Goal: Task Accomplishment & Management: Manage account settings

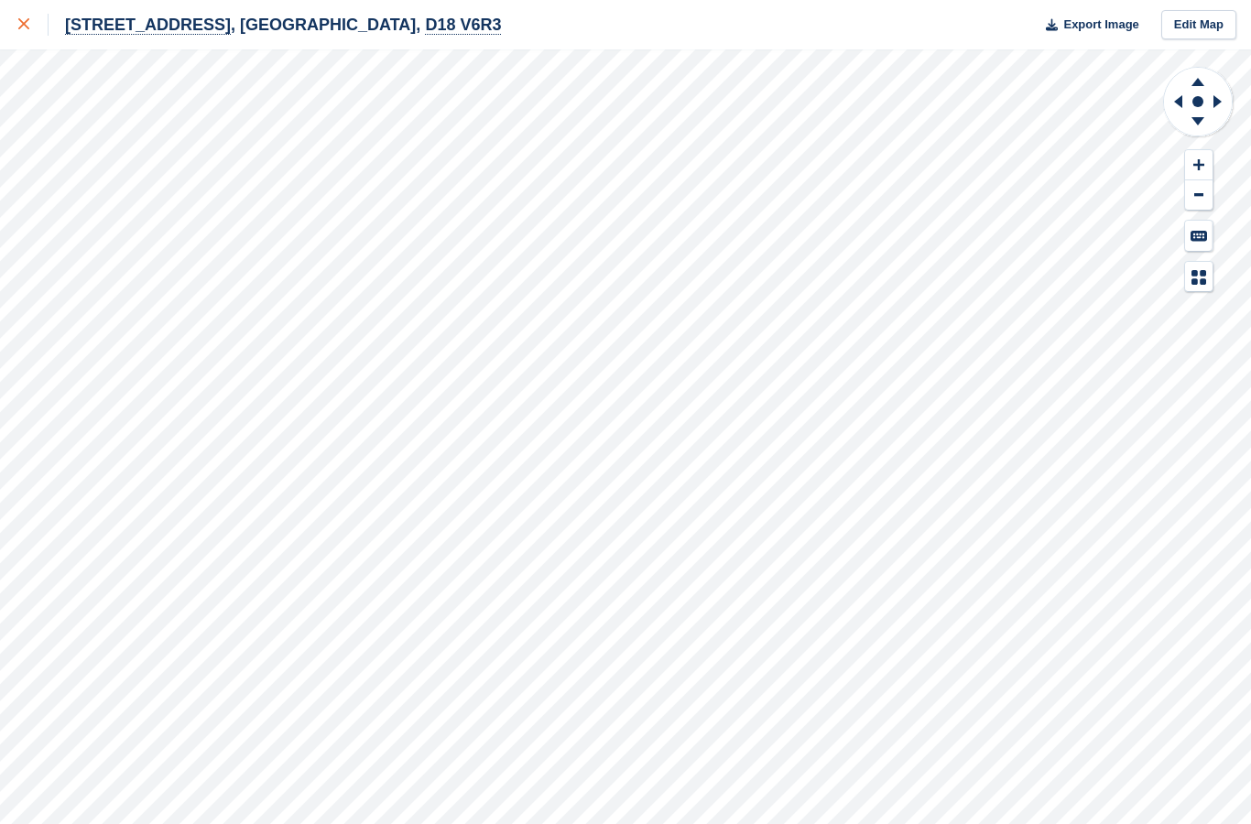
click at [25, 22] on icon at bounding box center [23, 23] width 11 height 11
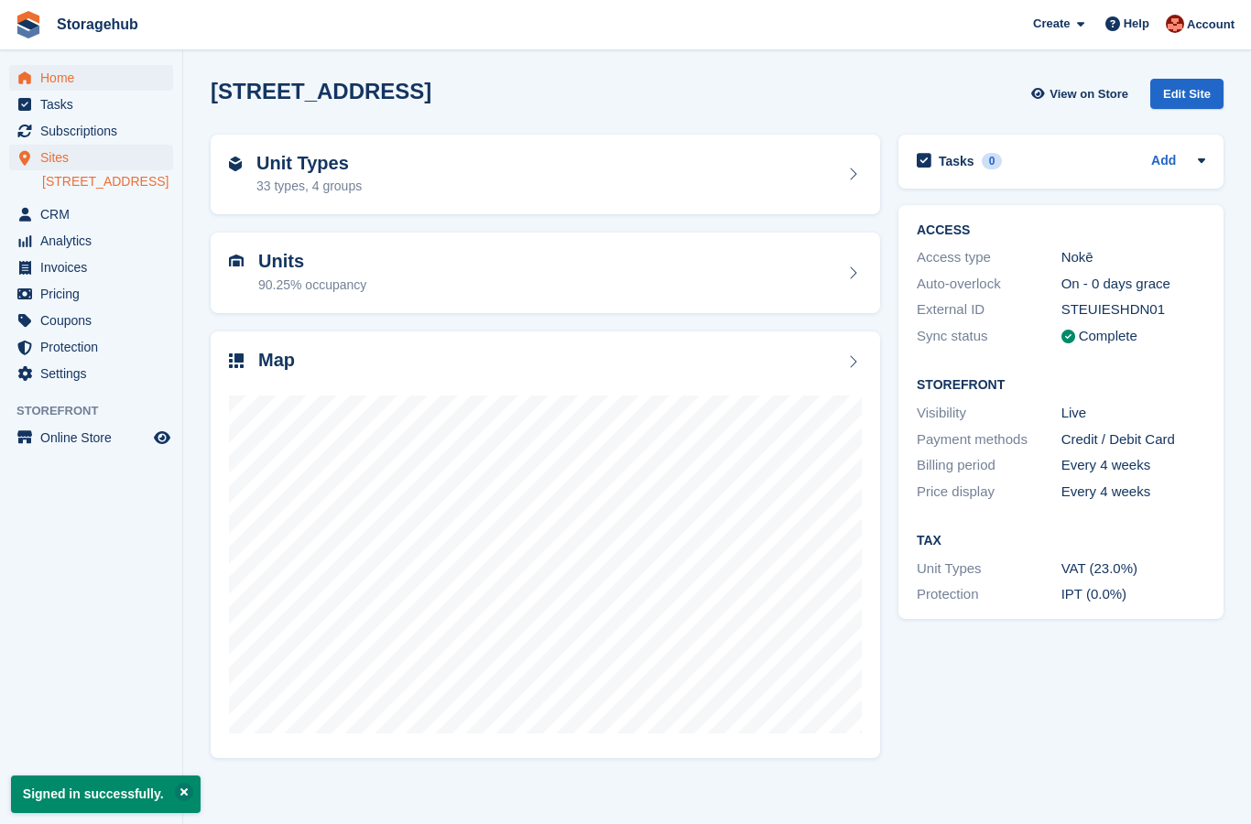
click at [54, 89] on span "Home" at bounding box center [95, 78] width 110 height 26
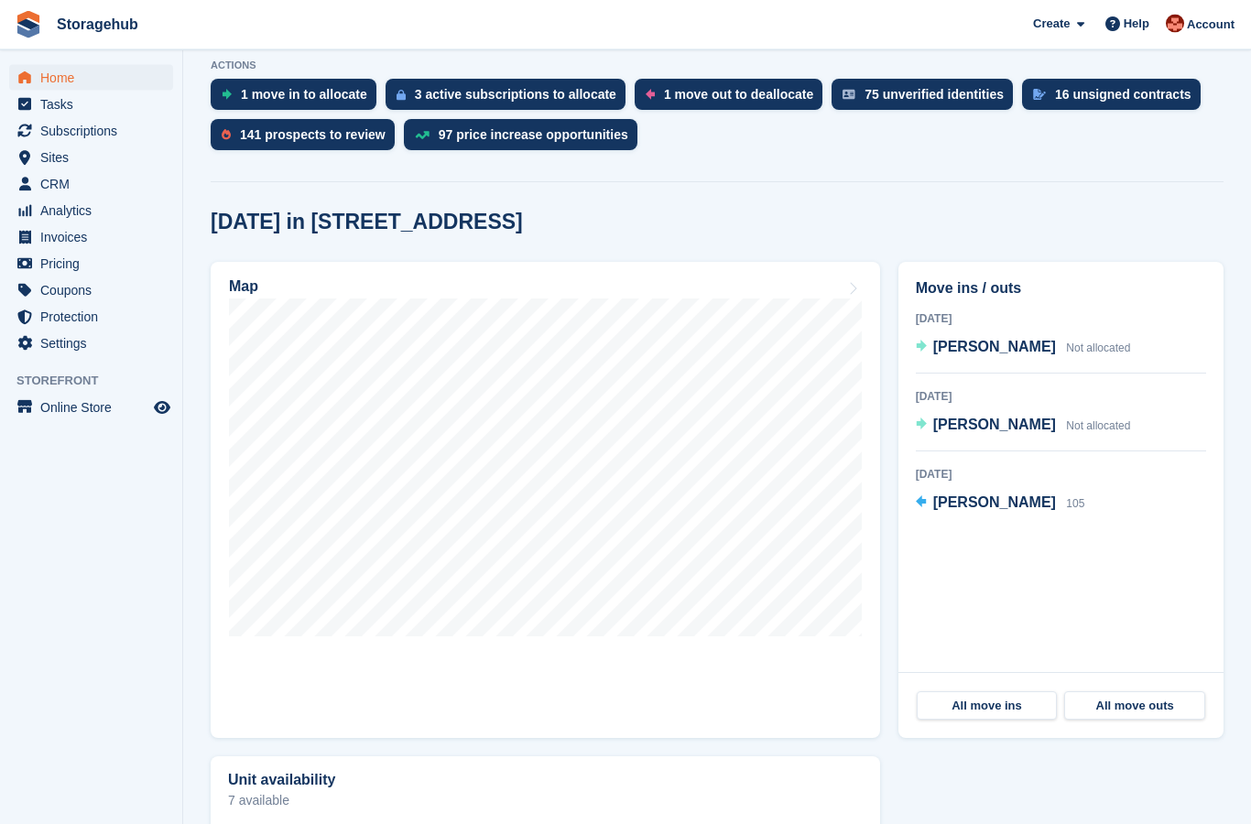
scroll to position [375, 0]
click at [957, 346] on span "Mark Malone" at bounding box center [994, 347] width 123 height 16
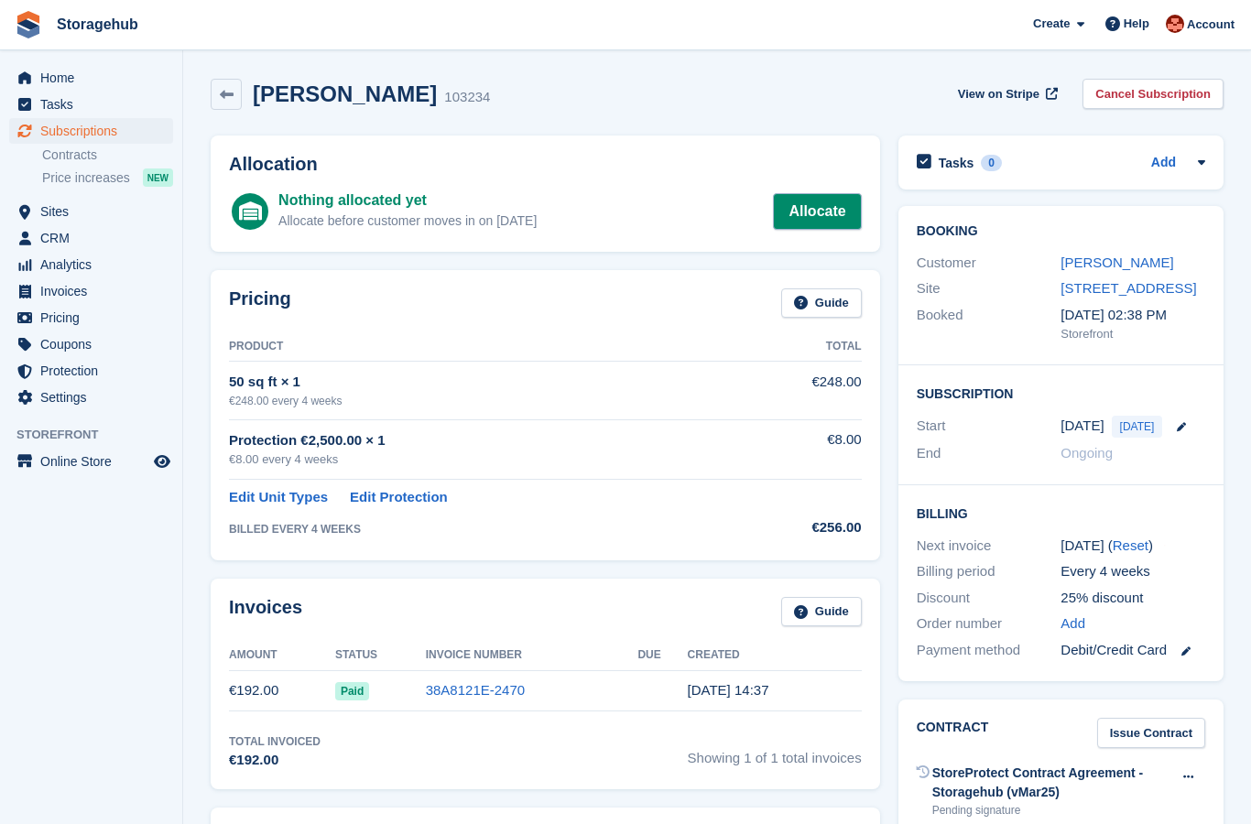
click at [824, 206] on link "Allocate" at bounding box center [817, 211] width 88 height 37
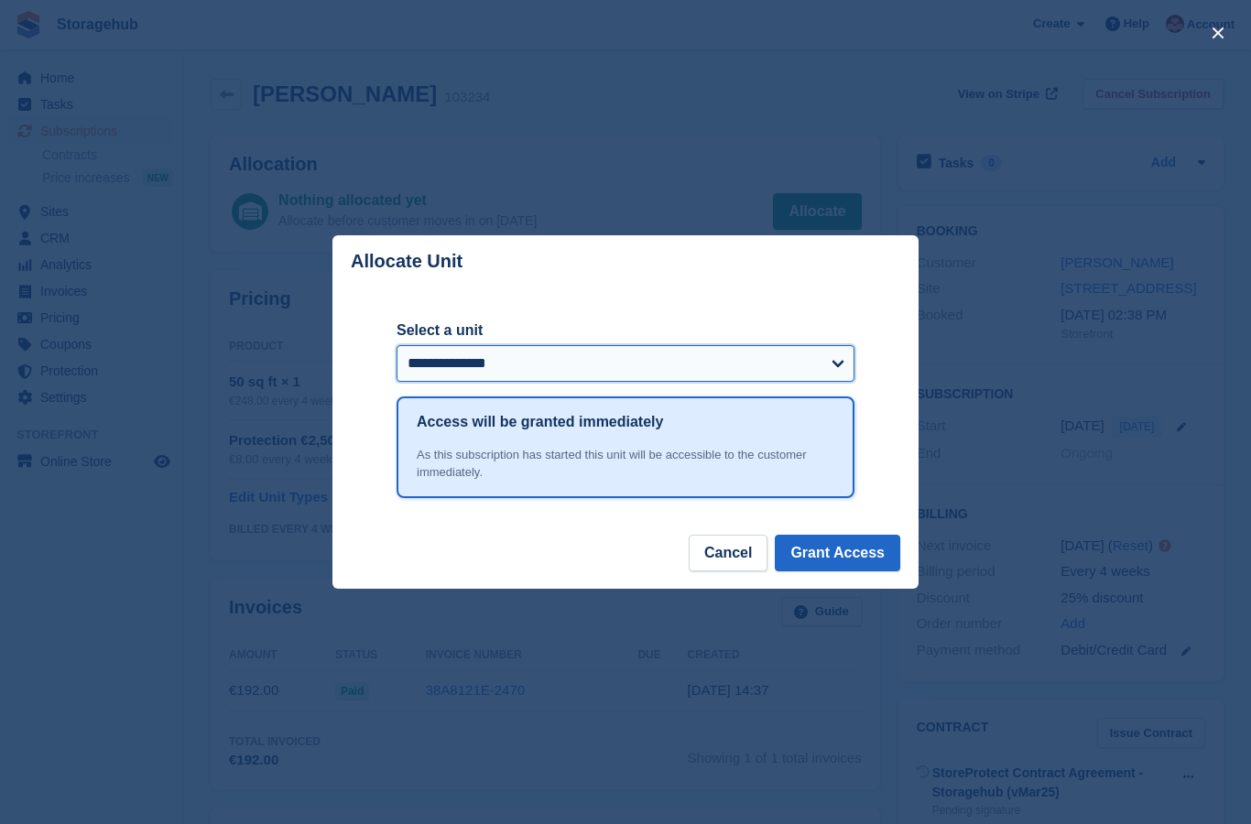
select select "*****"
click at [809, 558] on button "Grant Access" at bounding box center [837, 553] width 125 height 37
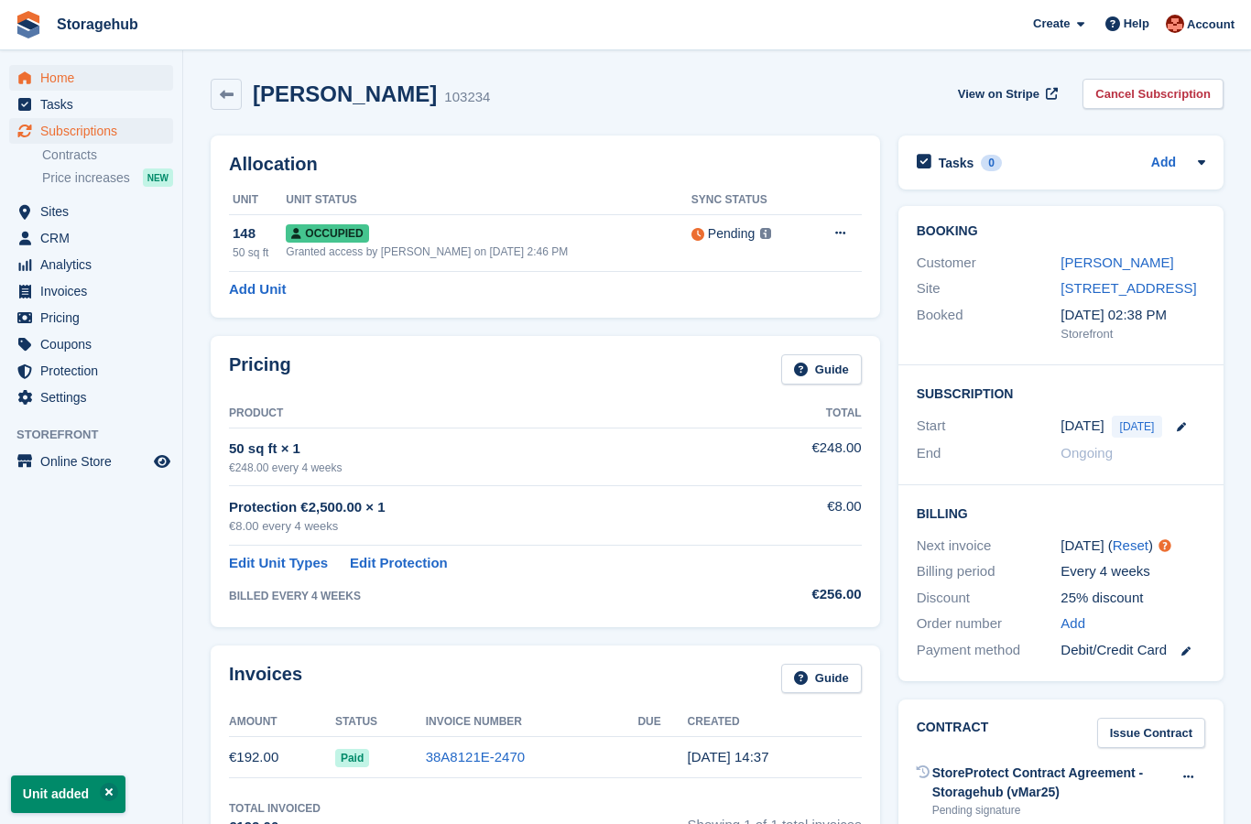
click at [80, 74] on span "Home" at bounding box center [95, 78] width 110 height 26
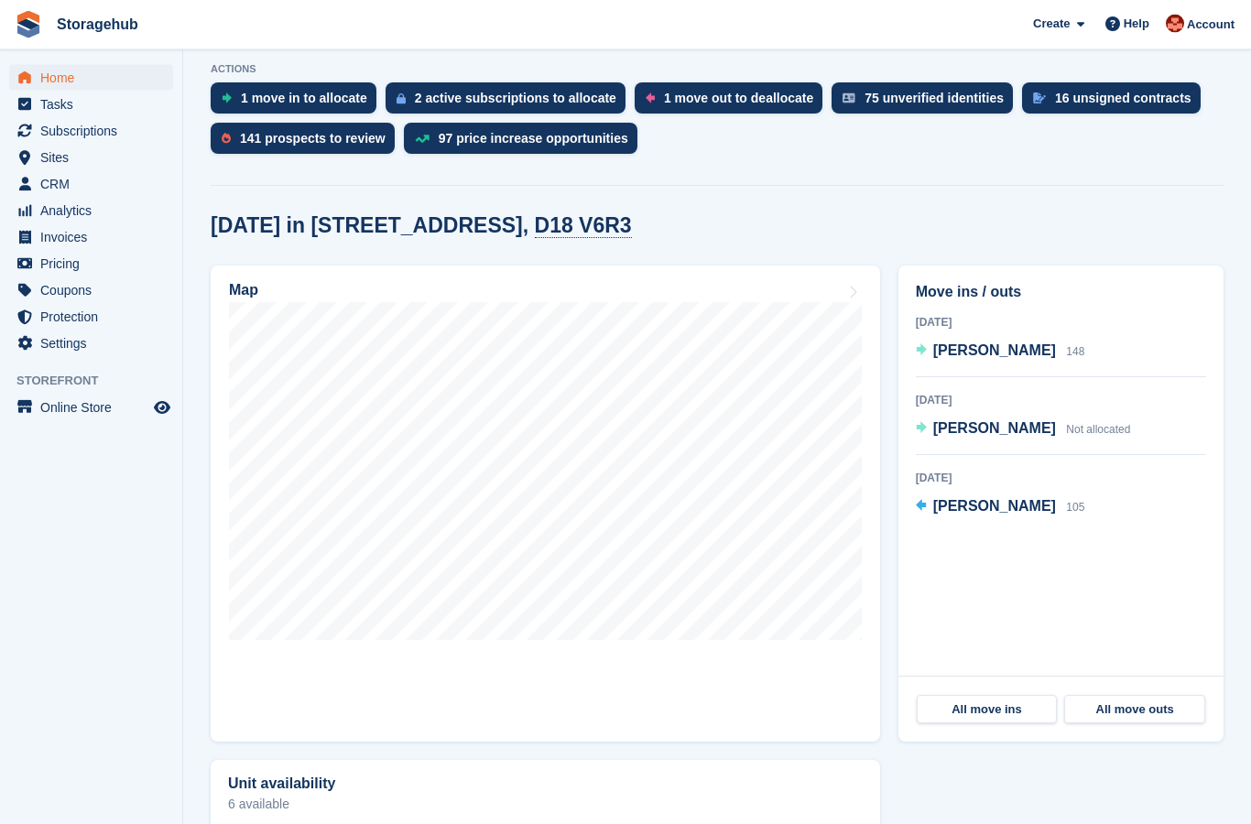
scroll to position [409, 0]
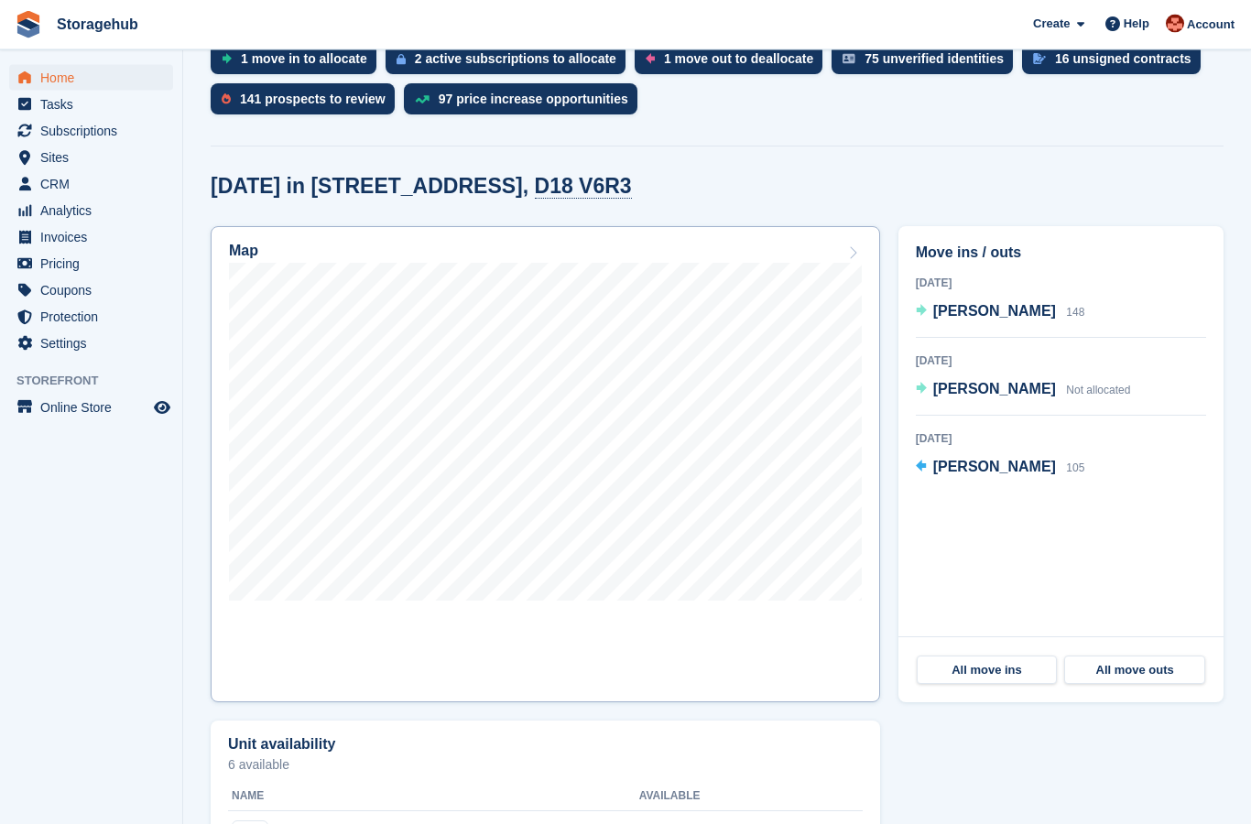
click at [604, 612] on link "Map" at bounding box center [545, 465] width 669 height 476
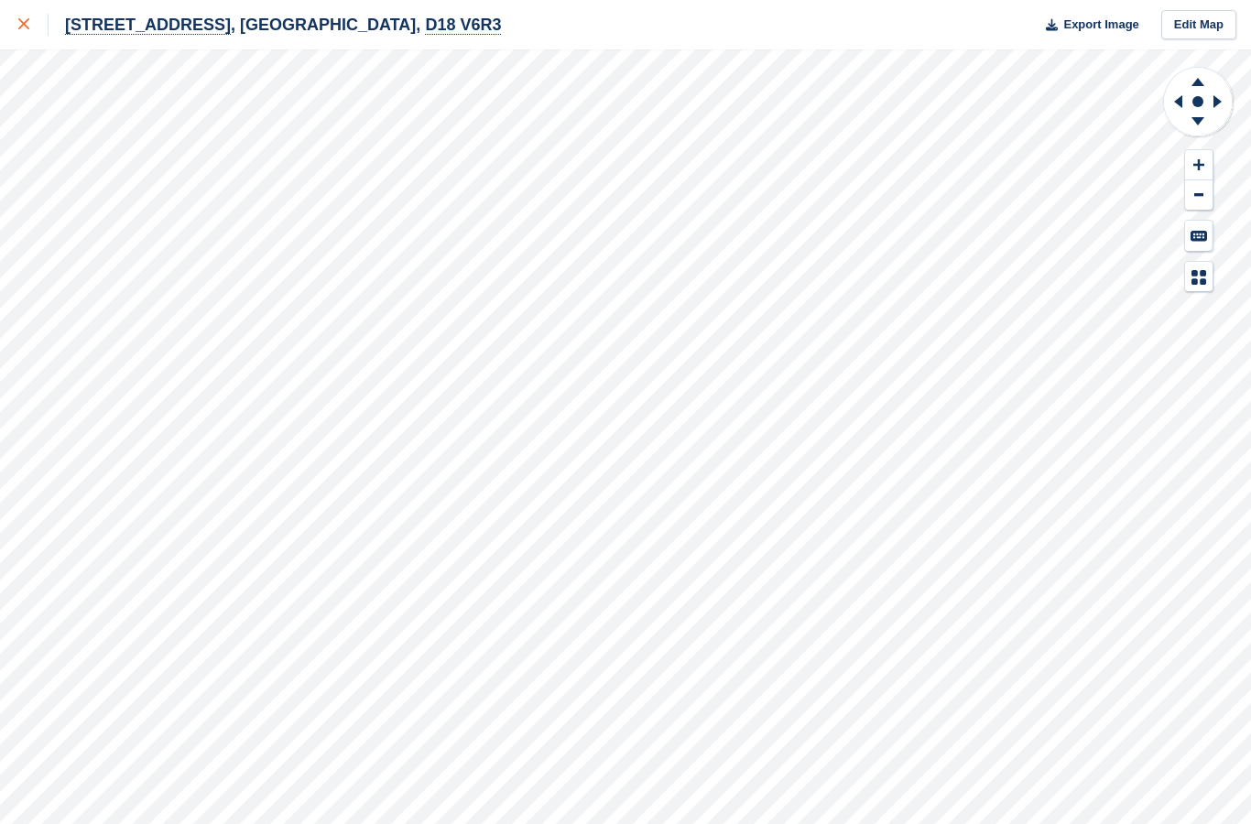
click at [19, 30] on div at bounding box center [33, 25] width 30 height 22
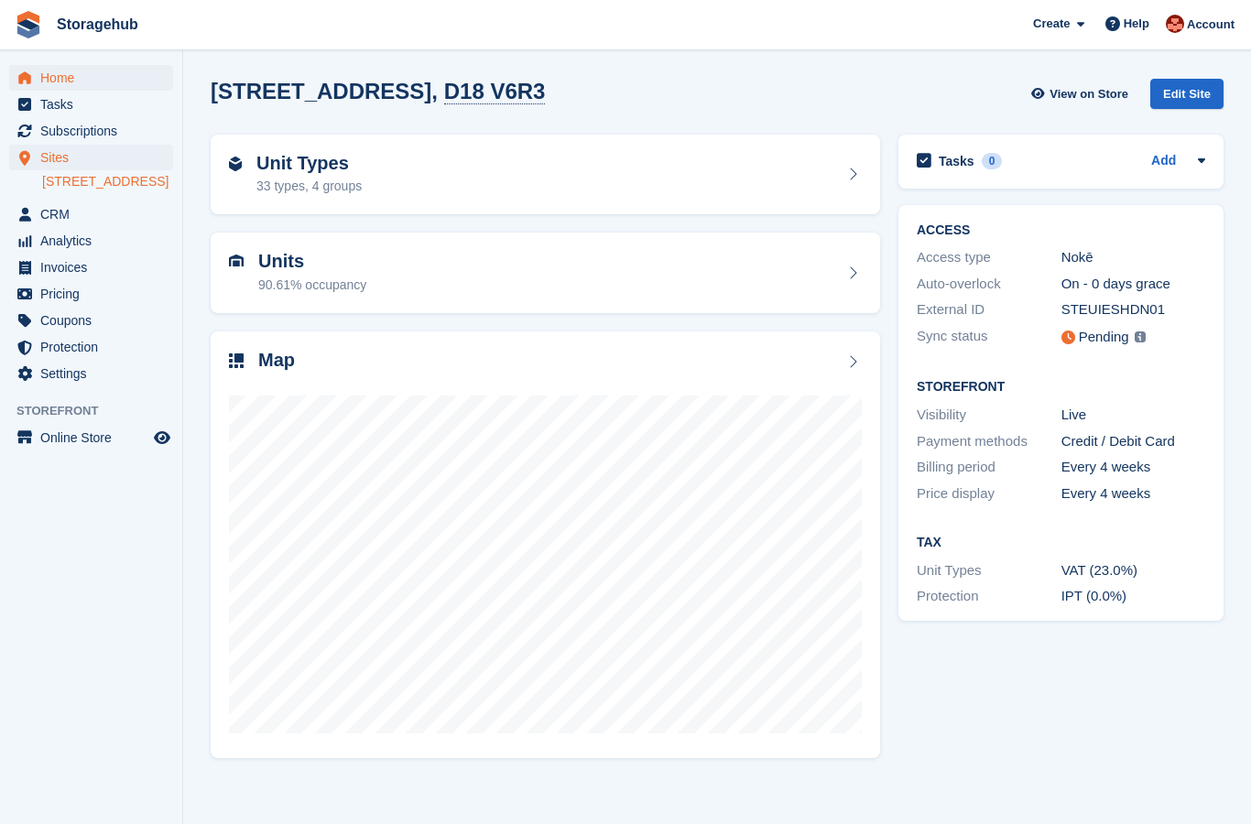
click at [49, 80] on span "Home" at bounding box center [95, 78] width 110 height 26
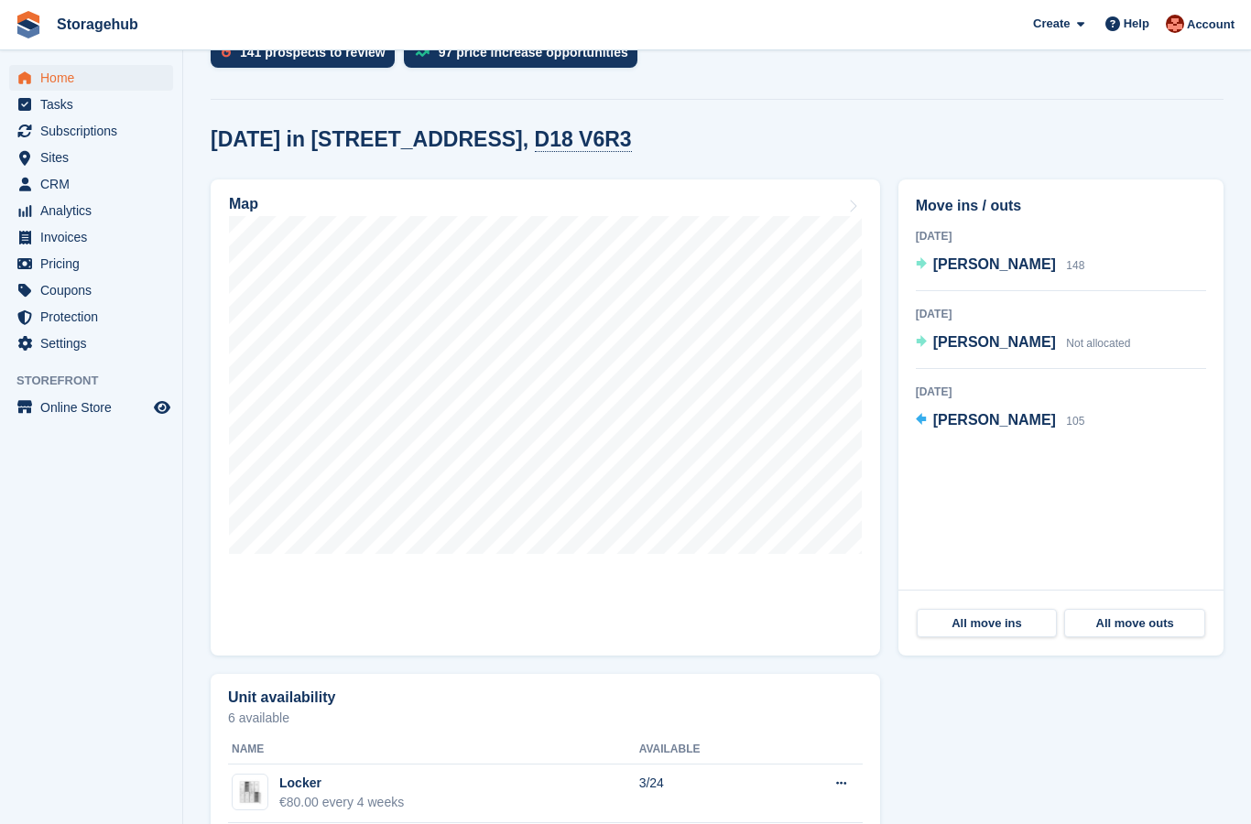
scroll to position [466, 0]
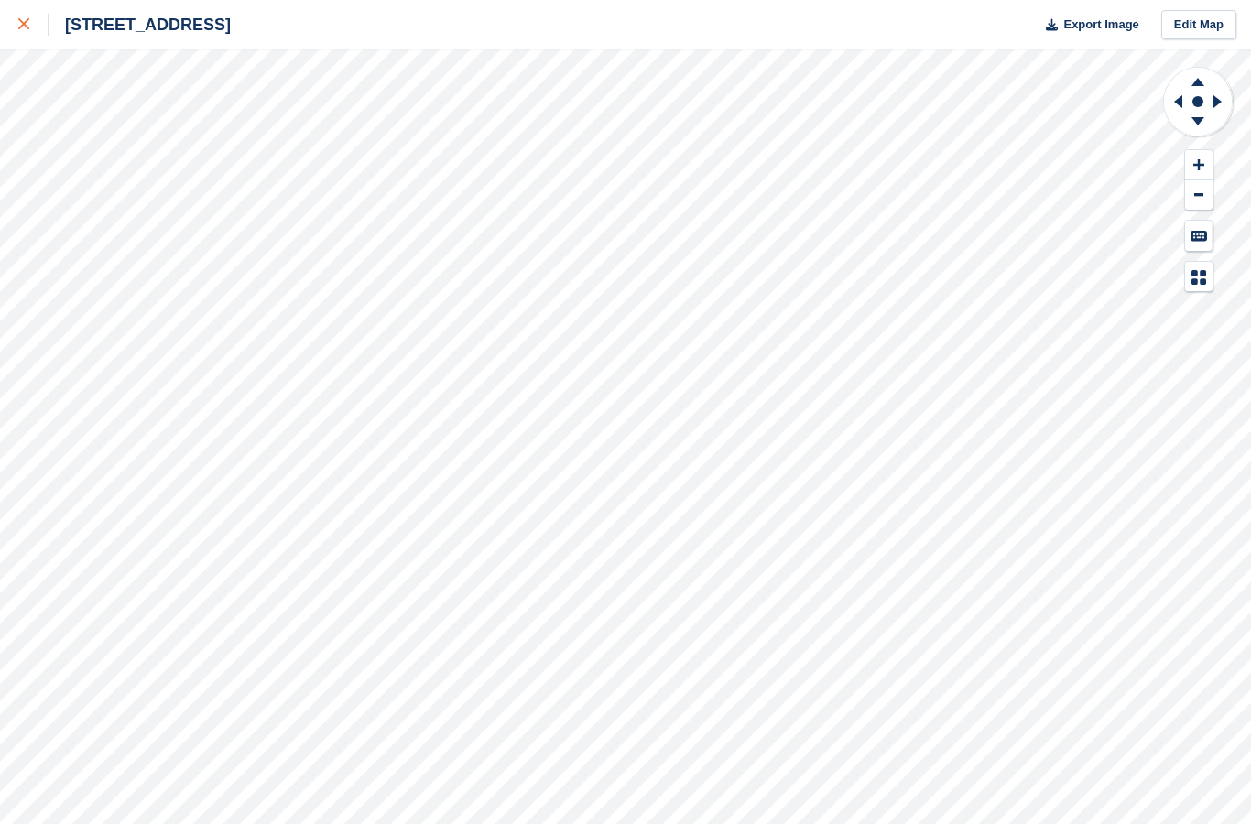
click at [27, 25] on icon at bounding box center [23, 23] width 11 height 11
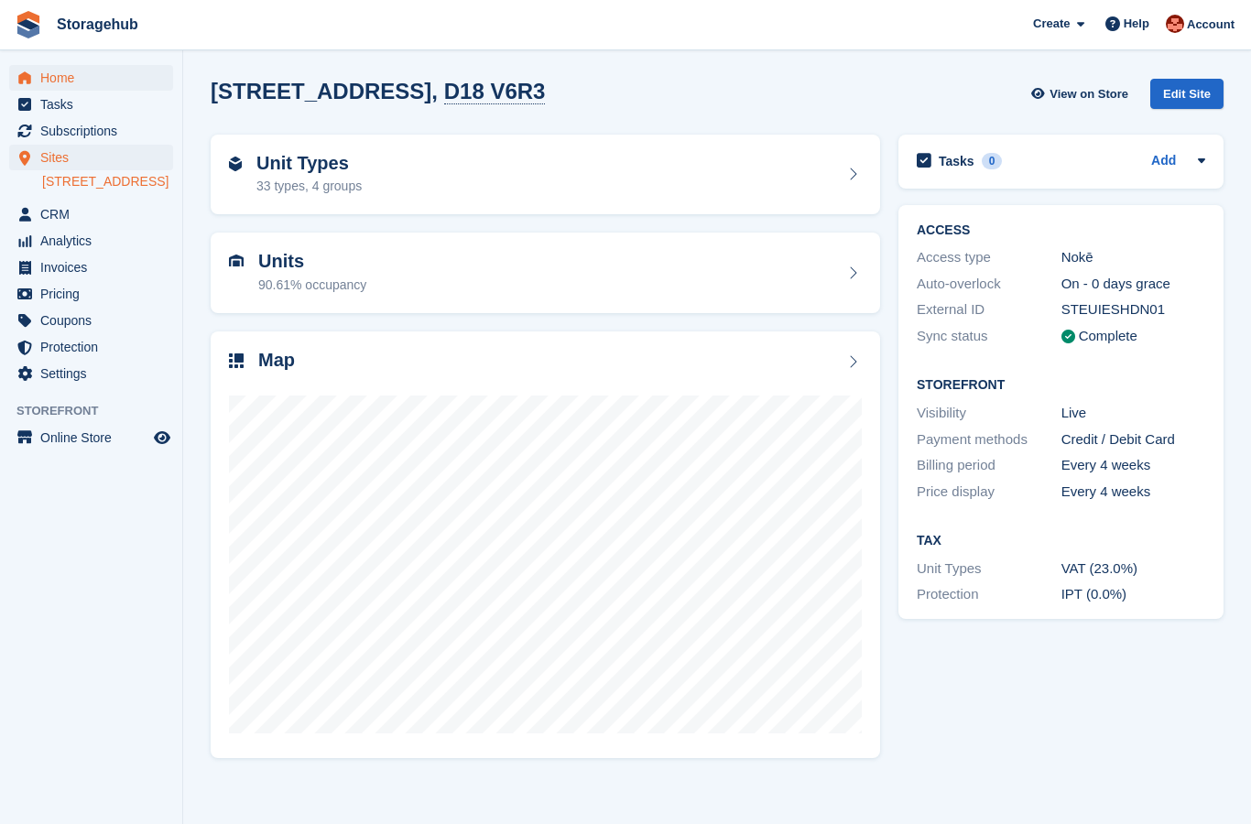
click at [57, 86] on span "Home" at bounding box center [95, 78] width 110 height 26
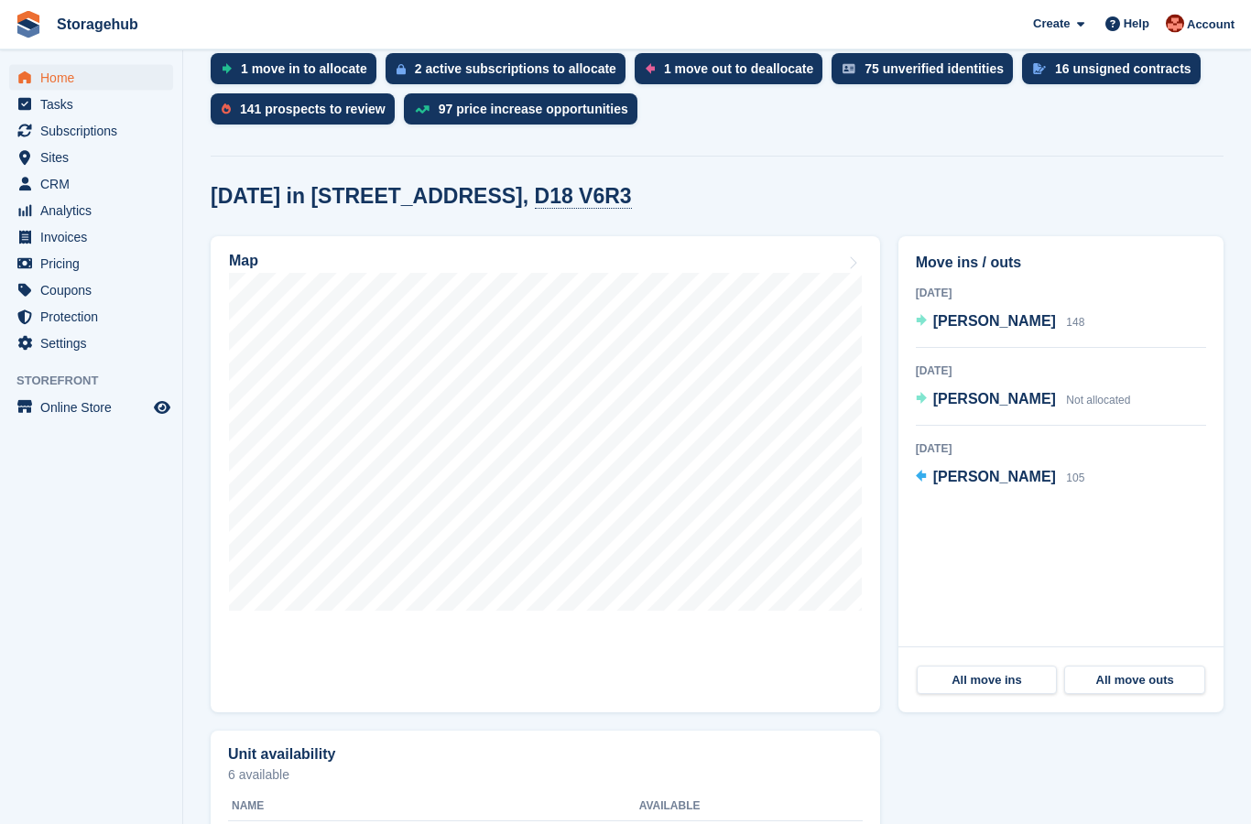
scroll to position [400, 0]
